Goal: Task Accomplishment & Management: Manage account settings

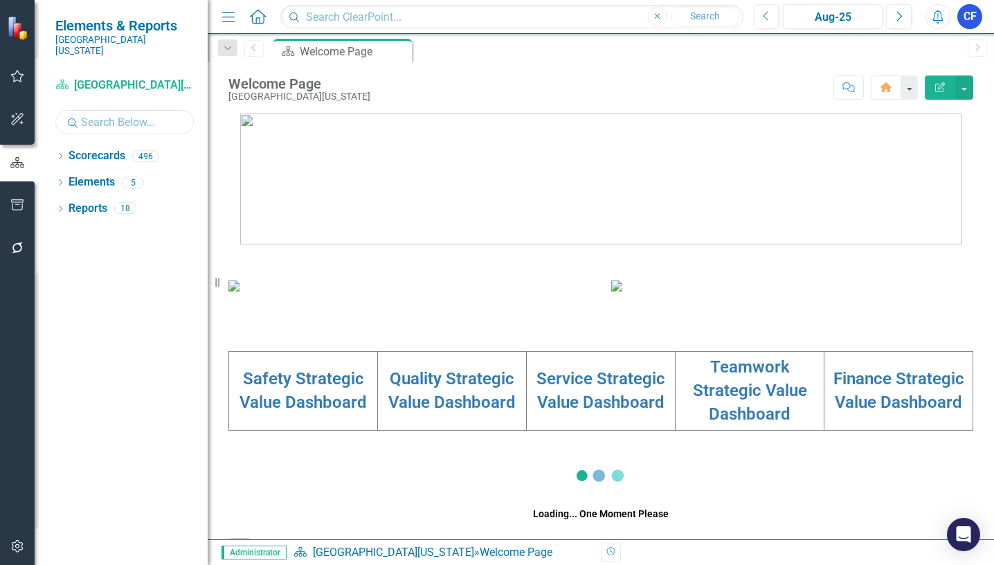
click at [95, 111] on input "text" at bounding box center [124, 122] width 138 height 24
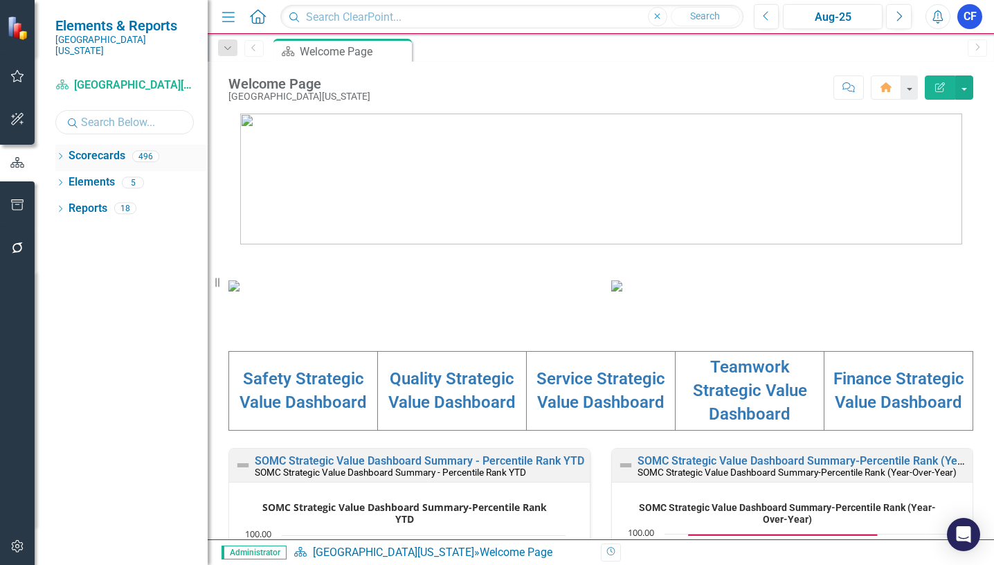
type input "cis"
click at [61, 154] on icon "Dropdown" at bounding box center [60, 158] width 10 height 8
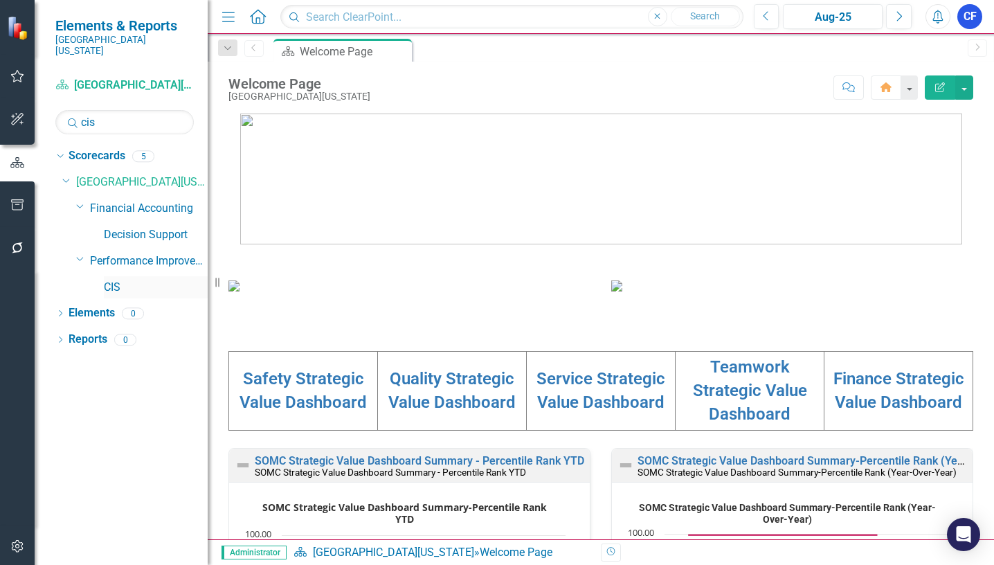
click at [114, 280] on link "CIS" at bounding box center [156, 288] width 104 height 16
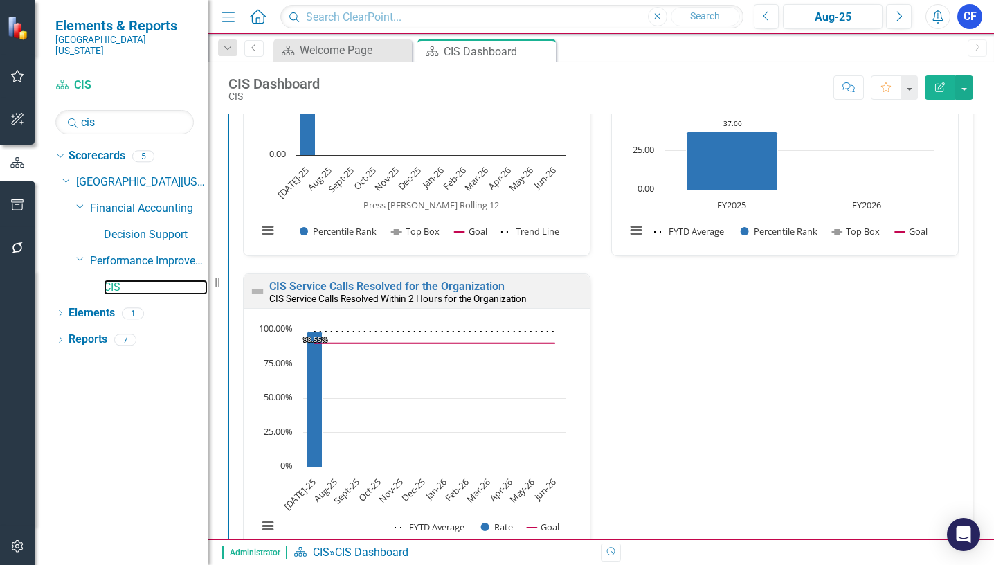
scroll to position [969, 0]
click at [384, 281] on link "CIS Service Calls Resolved for the Organization" at bounding box center [386, 285] width 235 height 13
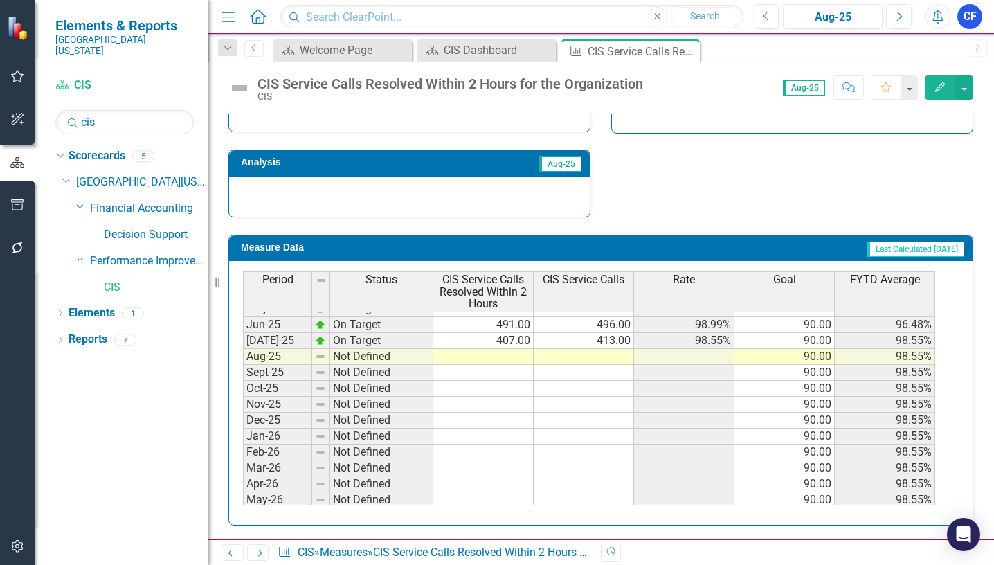
scroll to position [554, 0]
click at [526, 354] on tbody "Mar-24 On Target 915.00 939.00 97.44% 90.00 96.96% Apr-24 Below Plan 757.00 874…" at bounding box center [589, 300] width 692 height 447
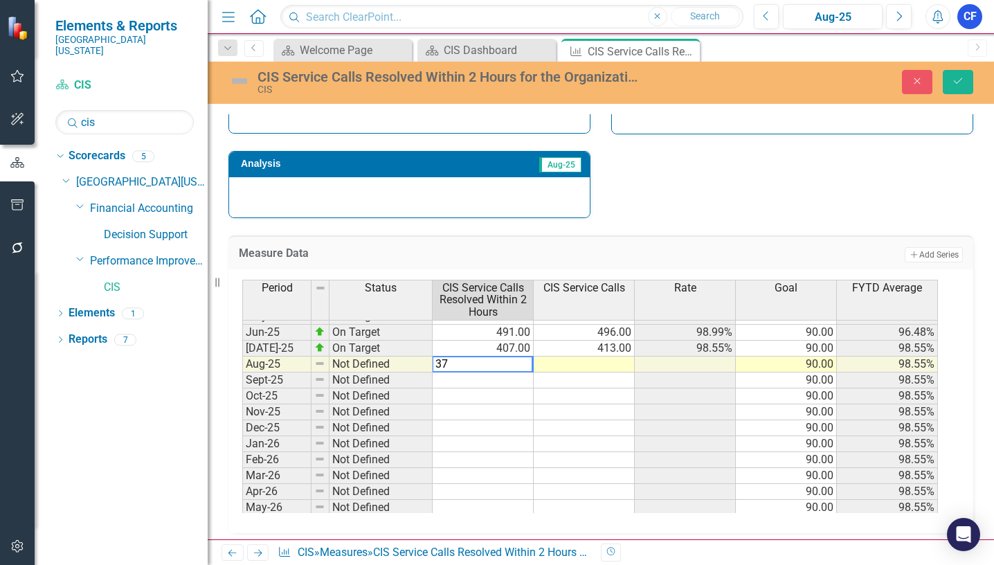
type textarea "370"
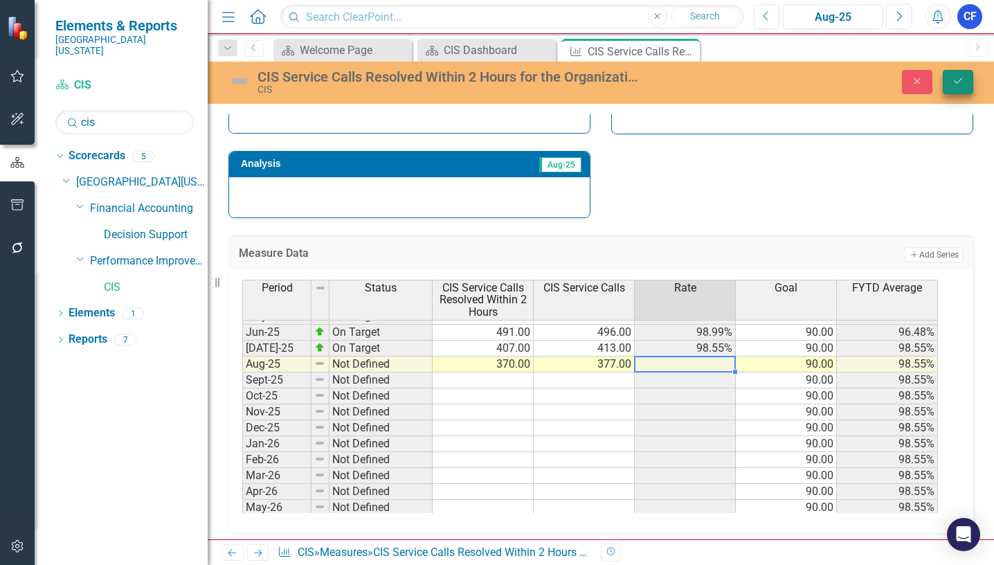
type textarea "377"
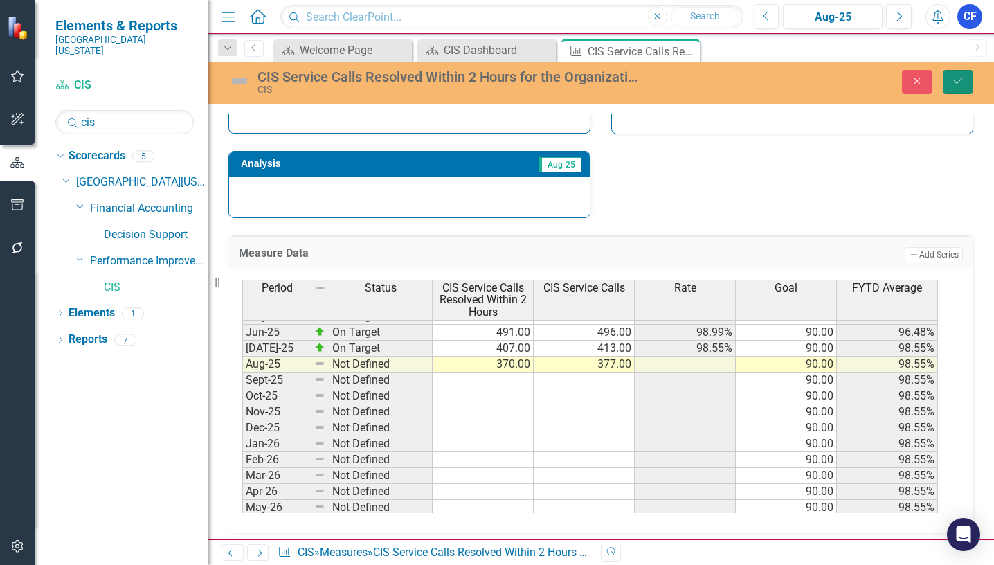
click at [957, 84] on icon "submit" at bounding box center [958, 81] width 8 height 6
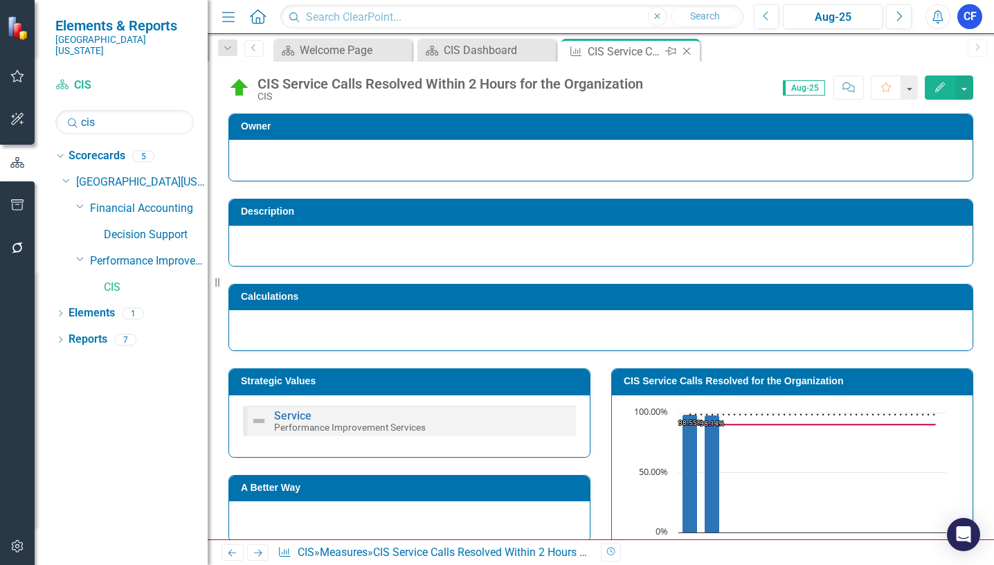
click at [687, 49] on icon "Close" at bounding box center [687, 51] width 14 height 11
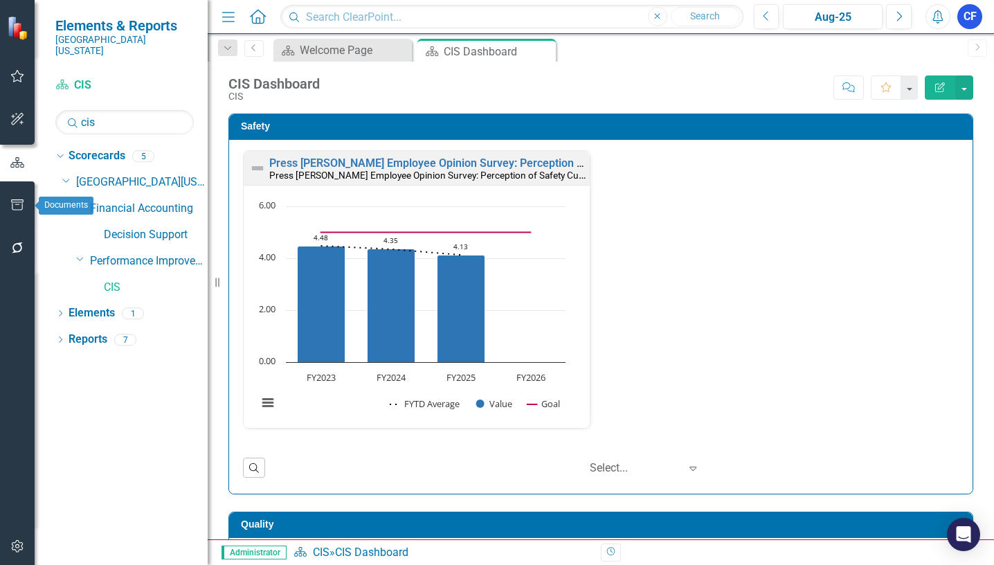
click at [16, 206] on icon "button" at bounding box center [17, 204] width 15 height 11
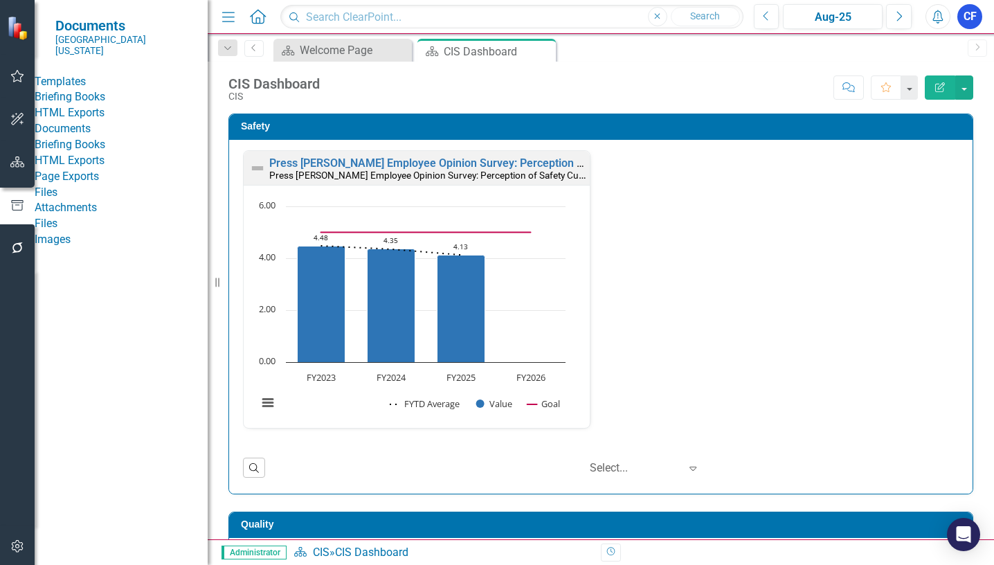
click at [98, 120] on link "HTML Exports" at bounding box center [121, 113] width 173 height 16
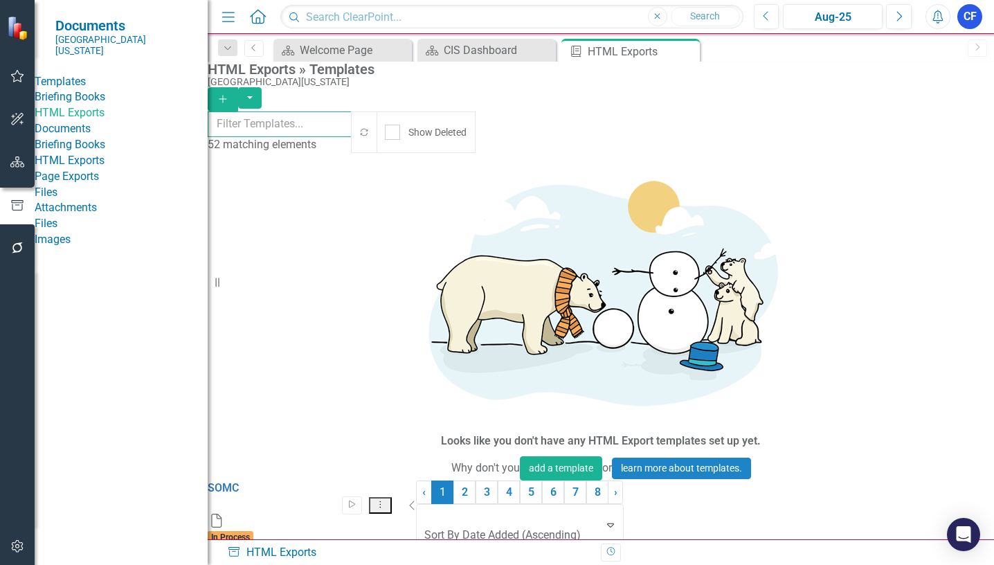
click at [318, 121] on input "text" at bounding box center [280, 124] width 145 height 26
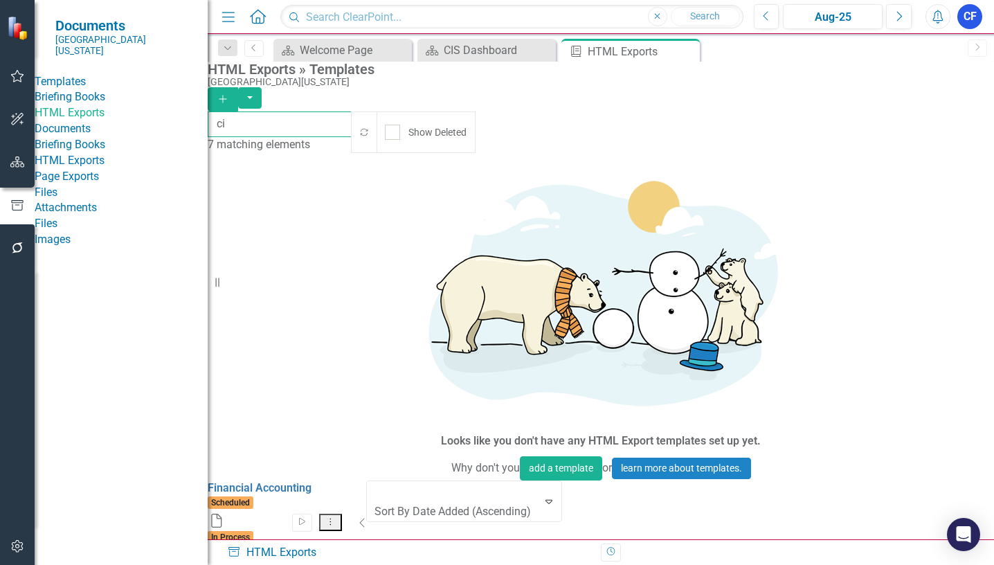
type input "c"
type input "per"
click at [332, 517] on icon "Dropdown Menu" at bounding box center [326, 521] width 12 height 9
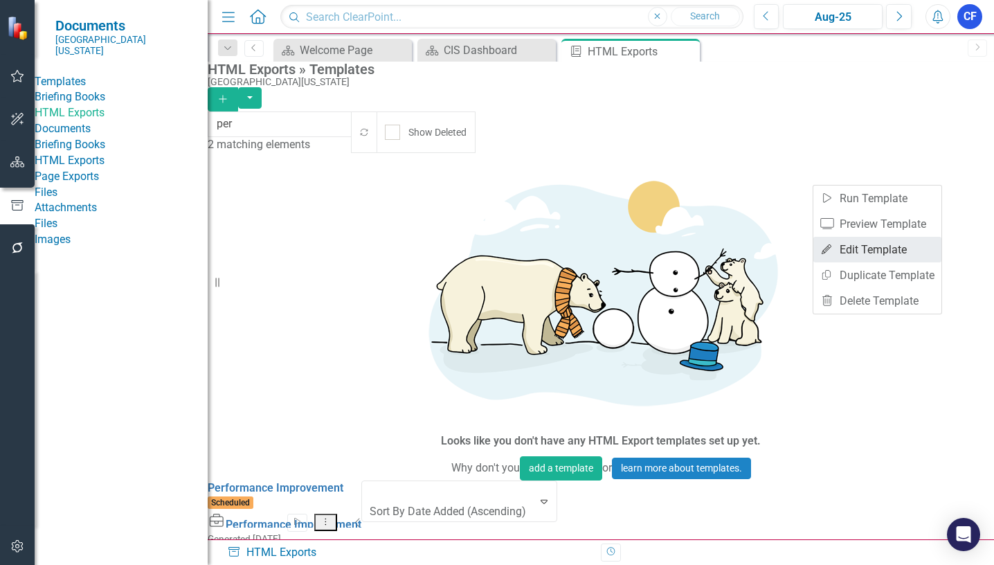
click at [876, 246] on link "Edit Edit Template" at bounding box center [877, 250] width 128 height 26
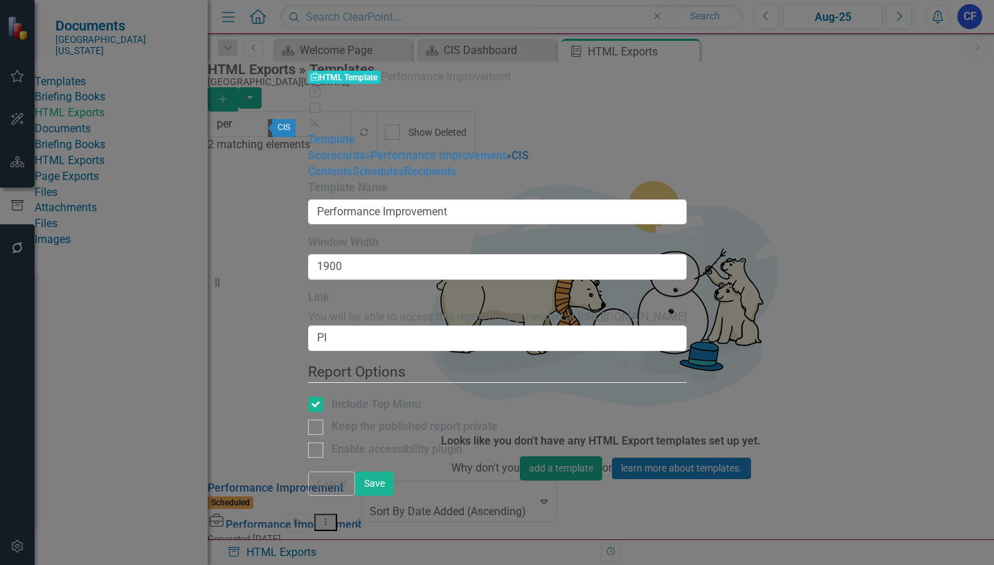
click at [506, 149] on link "» CIS" at bounding box center [517, 155] width 23 height 13
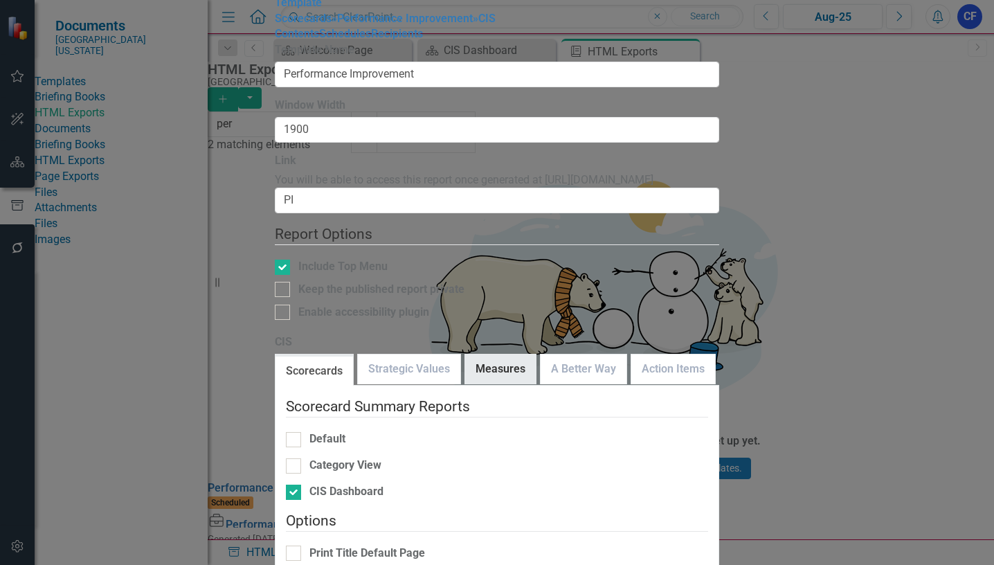
click at [493, 354] on link "Measures" at bounding box center [500, 369] width 71 height 30
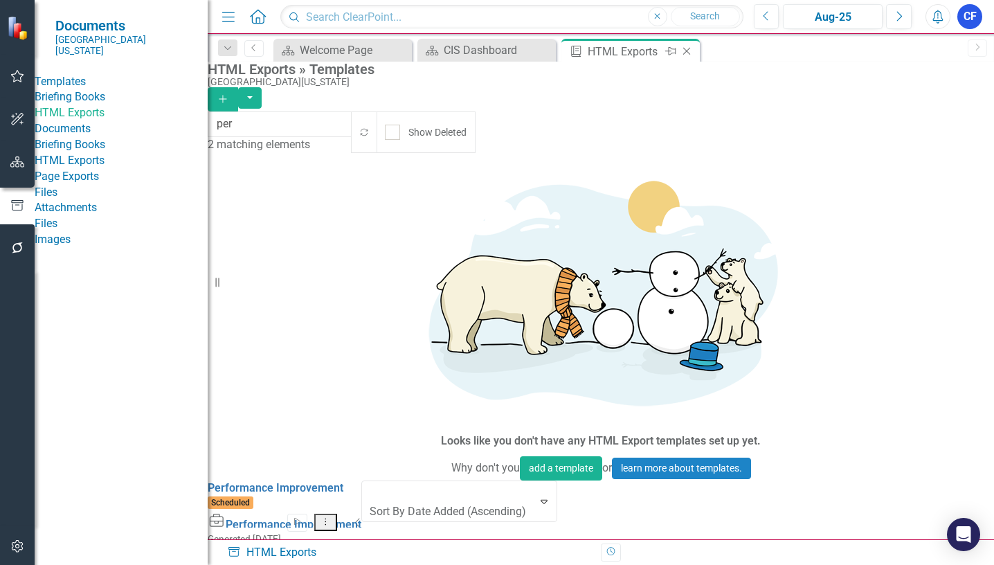
click at [691, 51] on icon "Close" at bounding box center [687, 51] width 14 height 11
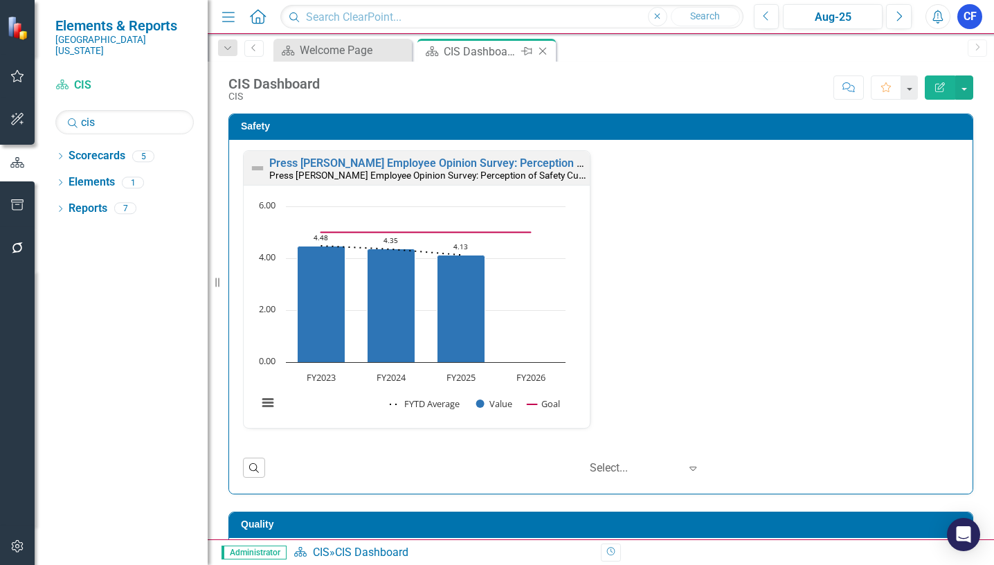
click at [541, 53] on icon "Close" at bounding box center [543, 51] width 14 height 11
